Goal: Task Accomplishment & Management: Complete application form

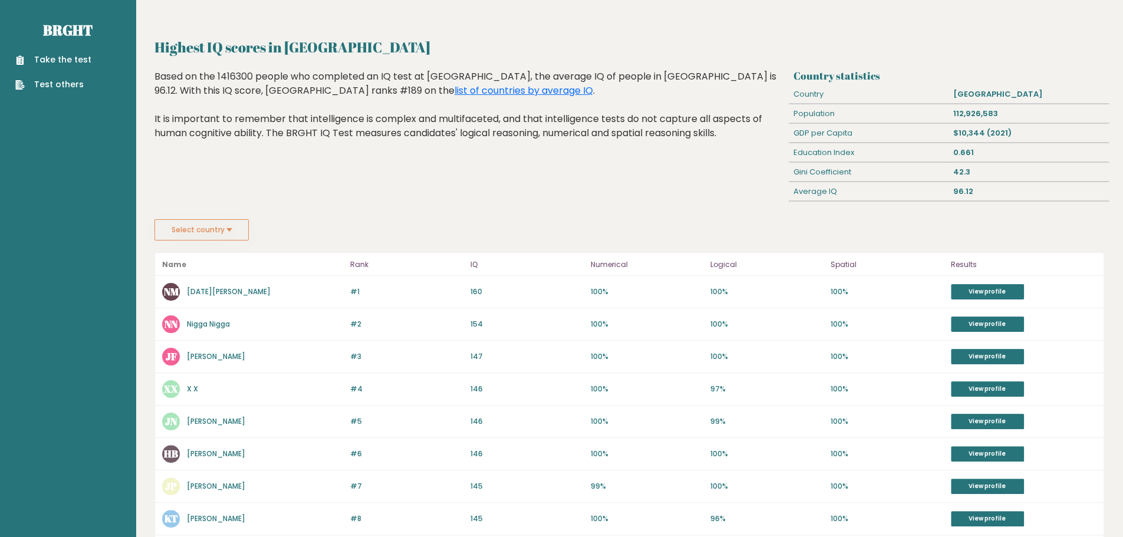
click at [70, 56] on link "Take the test" at bounding box center [53, 60] width 76 height 12
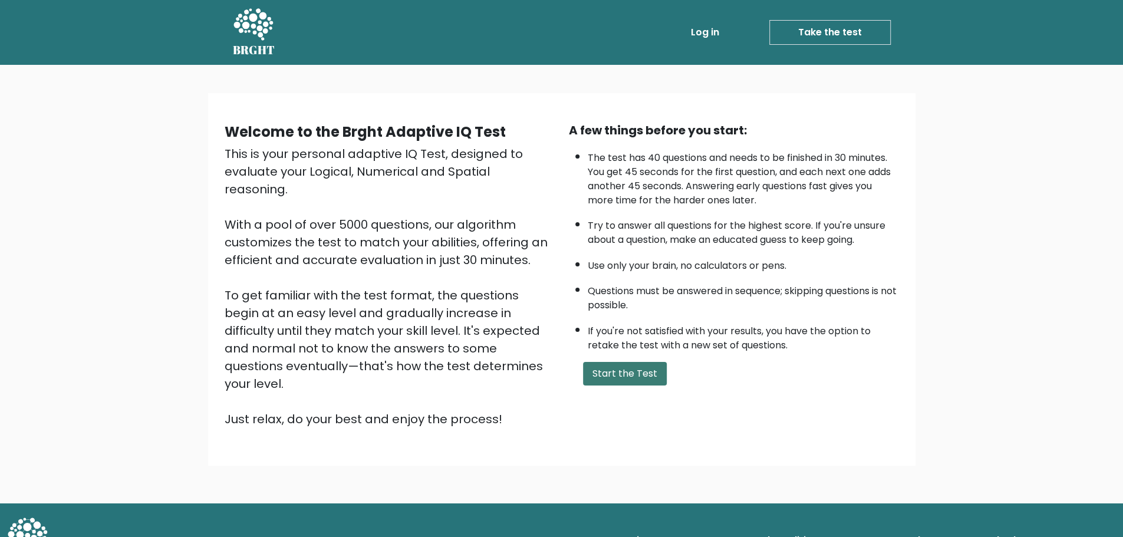
click at [600, 370] on button "Start the Test" at bounding box center [625, 374] width 84 height 24
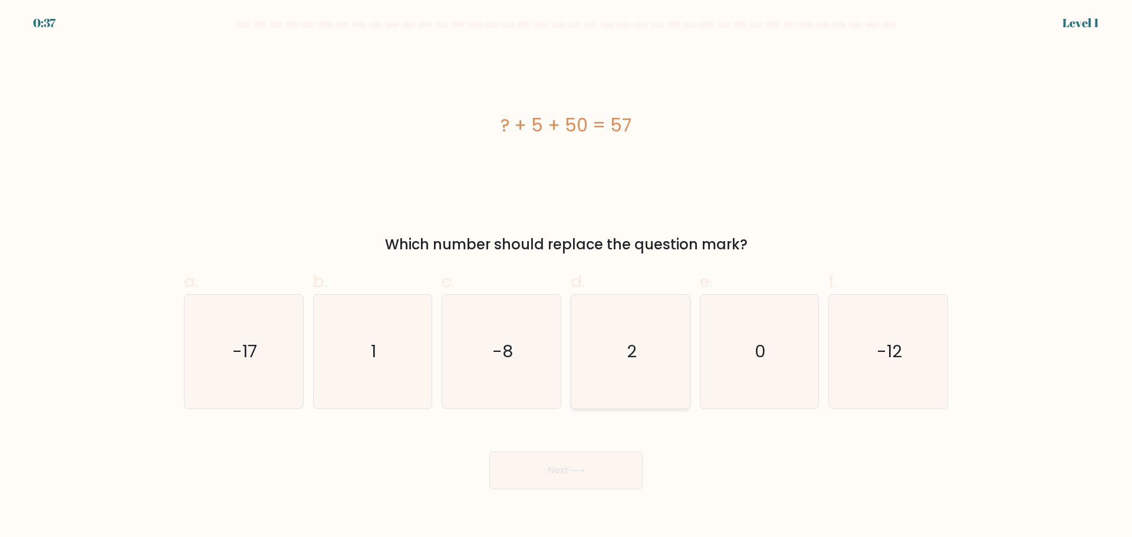
click at [640, 365] on icon "2" at bounding box center [631, 352] width 114 height 114
click at [567, 277] on input "d. 2" at bounding box center [566, 273] width 1 height 8
radio input "true"
click at [590, 471] on button "Next" at bounding box center [565, 471] width 153 height 38
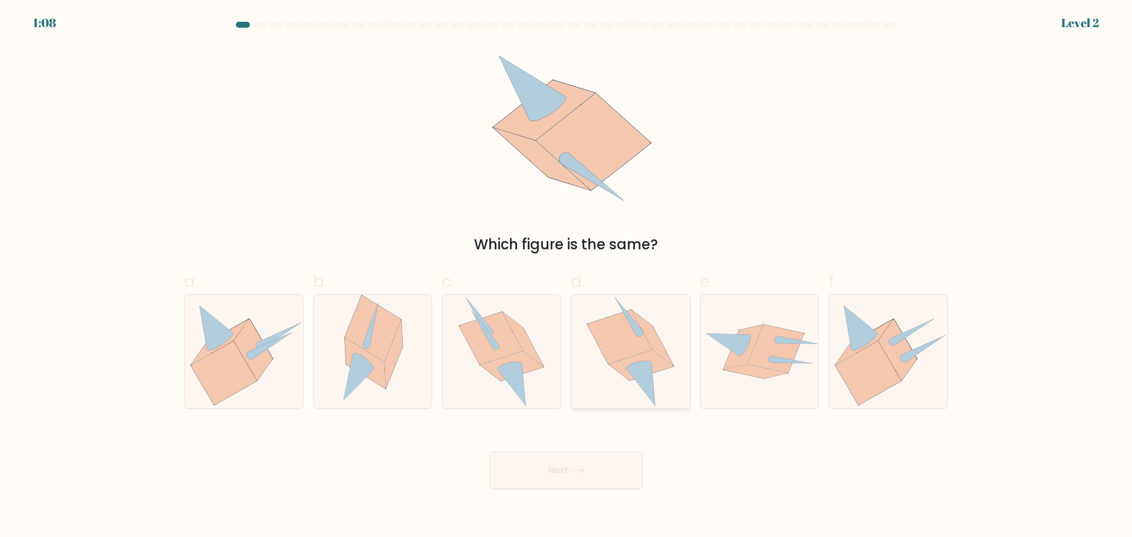
click at [631, 355] on icon at bounding box center [619, 337] width 65 height 54
click at [567, 277] on input "d." at bounding box center [566, 273] width 1 height 8
radio input "true"
click at [581, 465] on button "Next" at bounding box center [565, 471] width 153 height 38
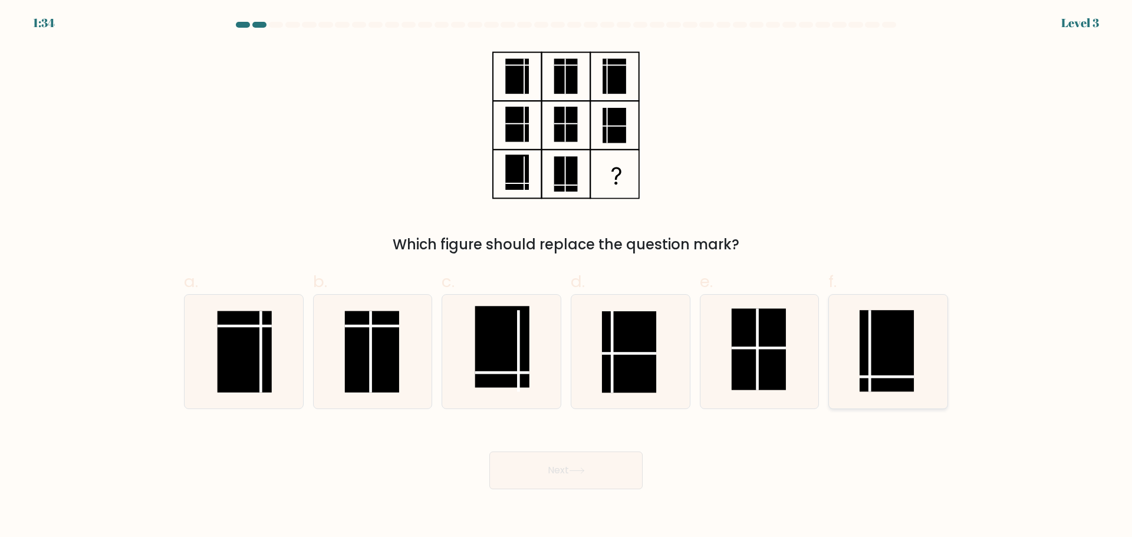
click at [880, 343] on rect at bounding box center [887, 350] width 54 height 81
click at [567, 277] on input "f." at bounding box center [566, 273] width 1 height 8
radio input "true"
click at [578, 481] on button "Next" at bounding box center [565, 471] width 153 height 38
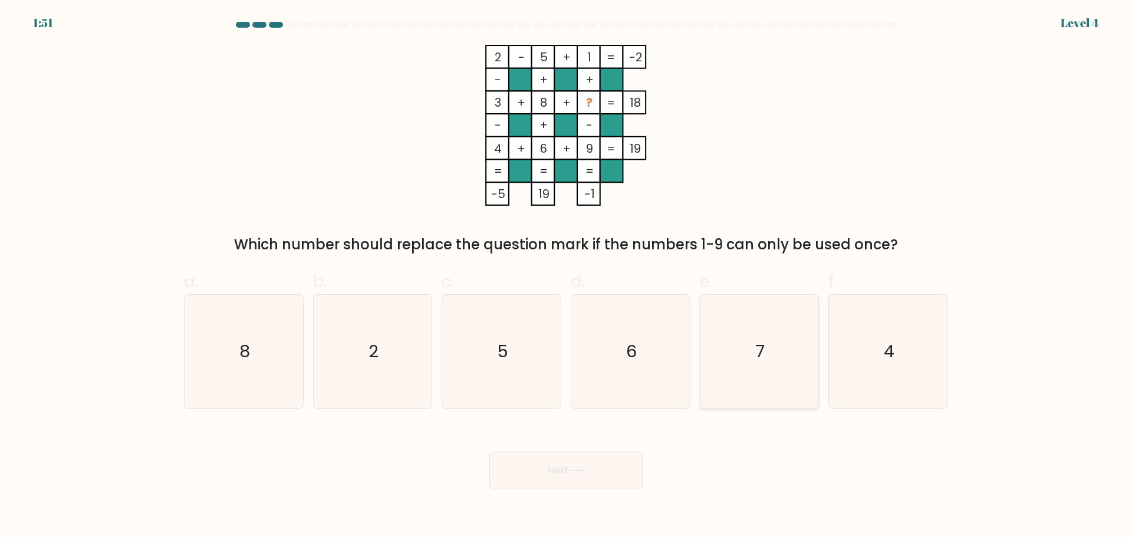
click at [740, 372] on icon "7" at bounding box center [759, 352] width 114 height 114
click at [567, 277] on input "e. 7" at bounding box center [566, 273] width 1 height 8
radio input "true"
click at [579, 472] on icon at bounding box center [577, 471] width 16 height 6
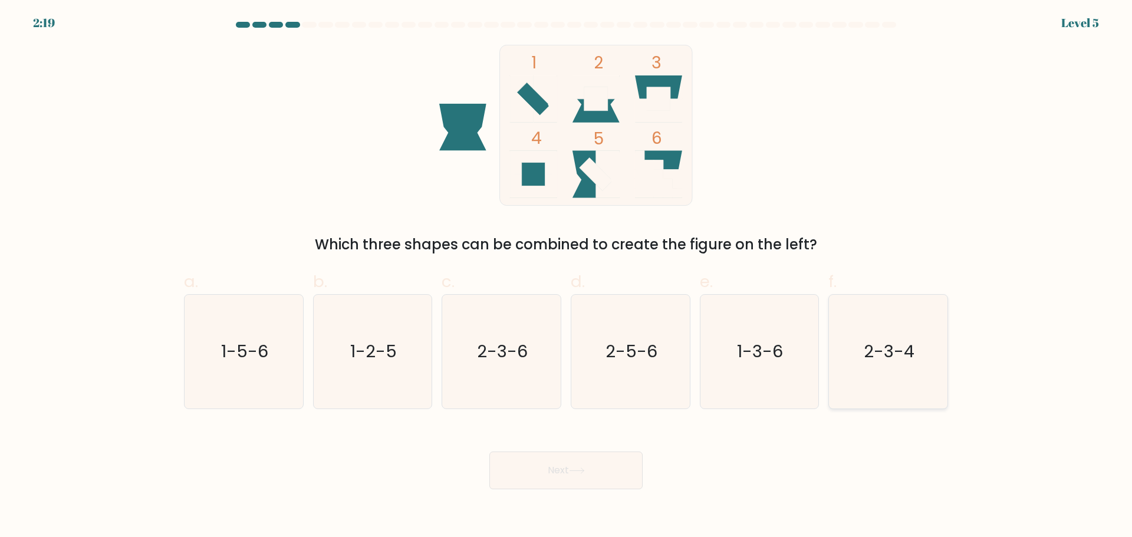
click at [863, 351] on icon "2-3-4" at bounding box center [888, 352] width 114 height 114
click at [567, 277] on input "f. 2-3-4" at bounding box center [566, 273] width 1 height 8
radio input "true"
click at [619, 462] on button "Next" at bounding box center [565, 471] width 153 height 38
